Goal: Information Seeking & Learning: Learn about a topic

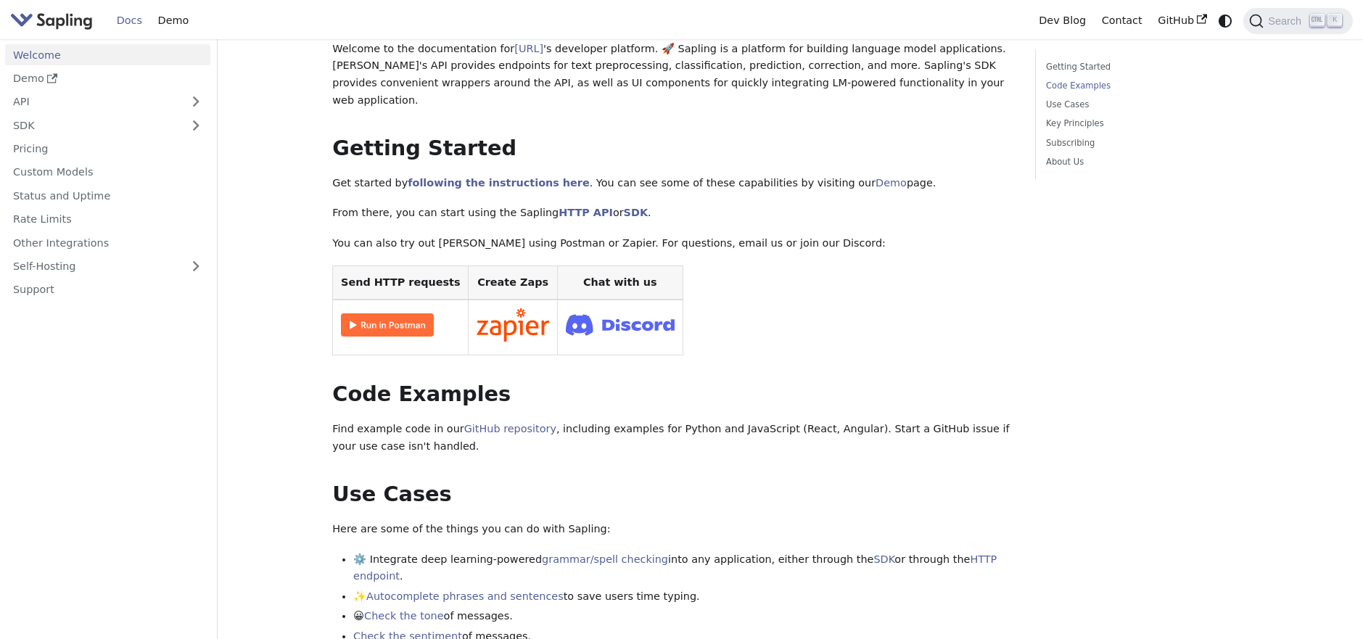
scroll to position [363, 0]
